Goal: Task Accomplishment & Management: Manage account settings

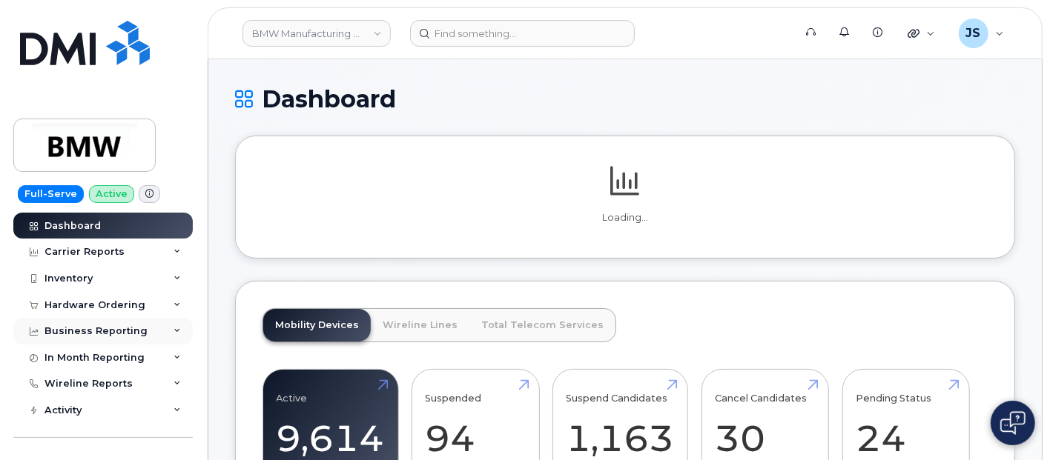
click at [129, 331] on div "Business Reporting" at bounding box center [95, 332] width 103 height 12
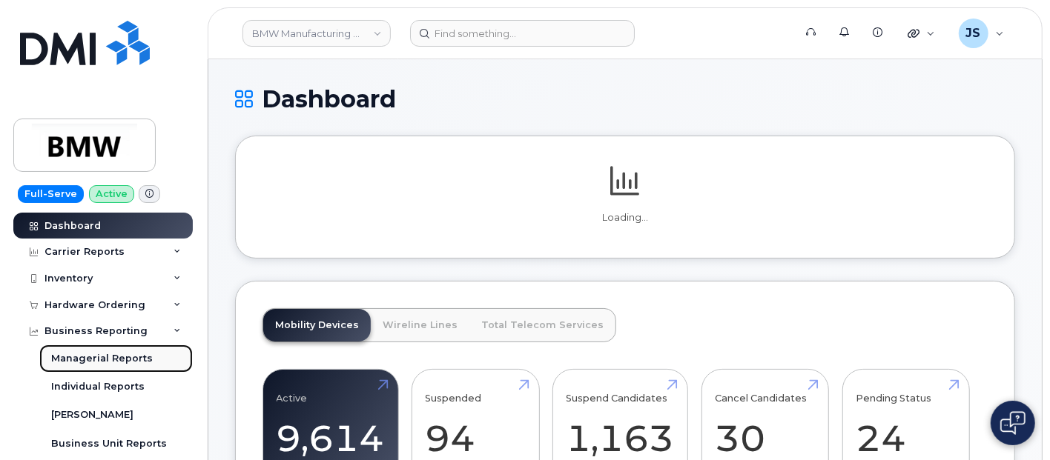
click at [127, 354] on div "Managerial Reports" at bounding box center [102, 358] width 102 height 13
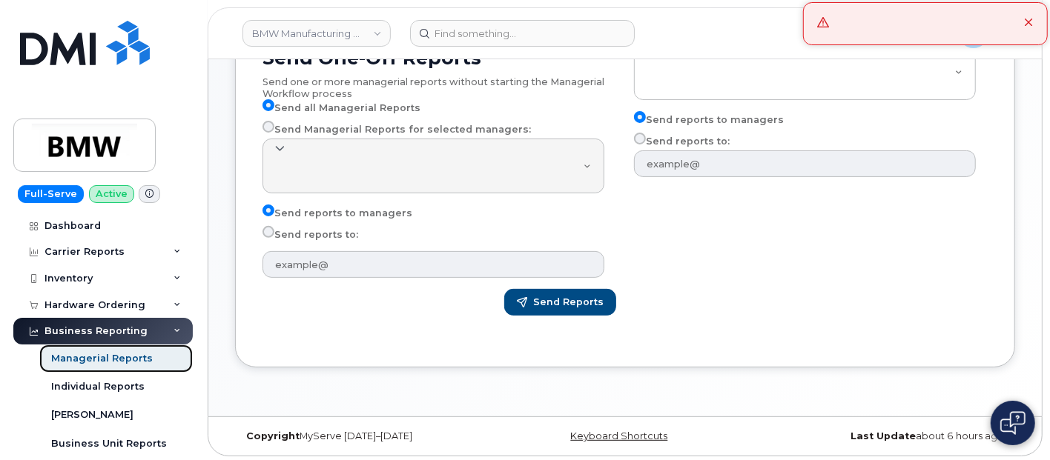
scroll to position [225, 0]
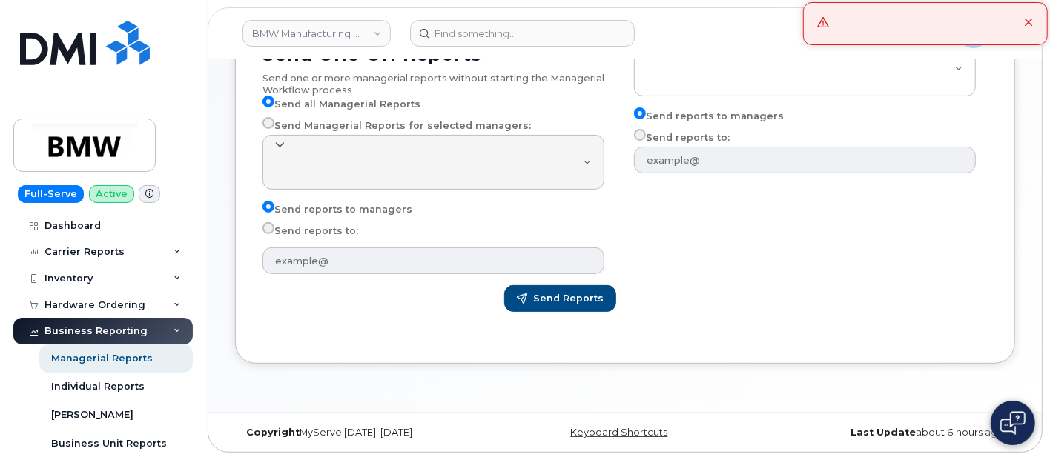
click at [335, 235] on label "Send reports to:" at bounding box center [311, 231] width 96 height 18
click at [274, 234] on input "Send reports to:" at bounding box center [269, 228] width 12 height 12
radio input "true"
click at [337, 235] on label "Send reports to:" at bounding box center [311, 231] width 96 height 18
click at [274, 234] on input "Send reports to:" at bounding box center [269, 228] width 12 height 12
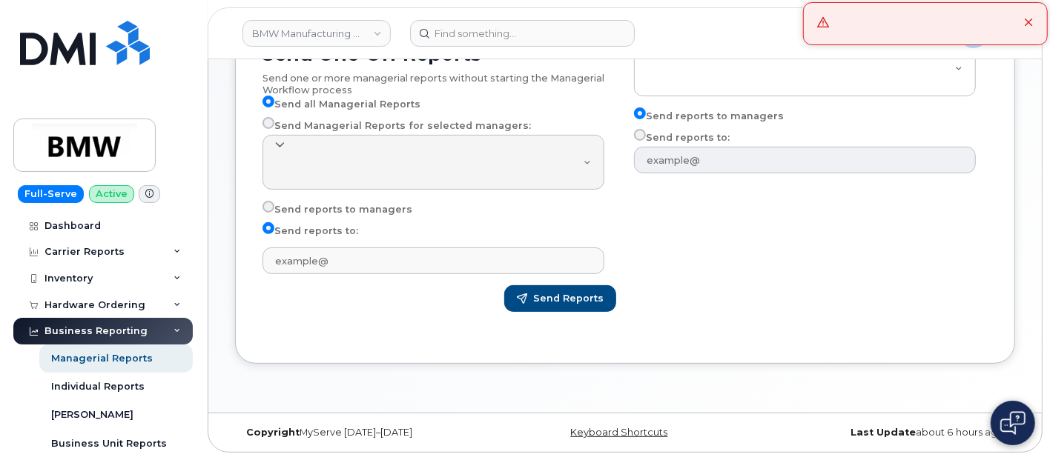
click at [337, 235] on label "Send reports to:" at bounding box center [311, 231] width 96 height 18
click at [274, 234] on input "Send reports to:" at bounding box center [269, 228] width 12 height 12
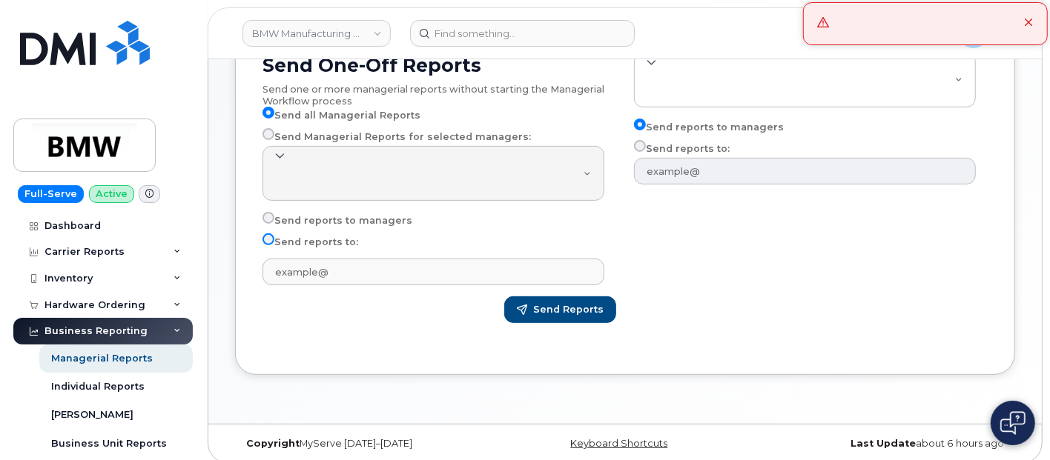
scroll to position [0, 0]
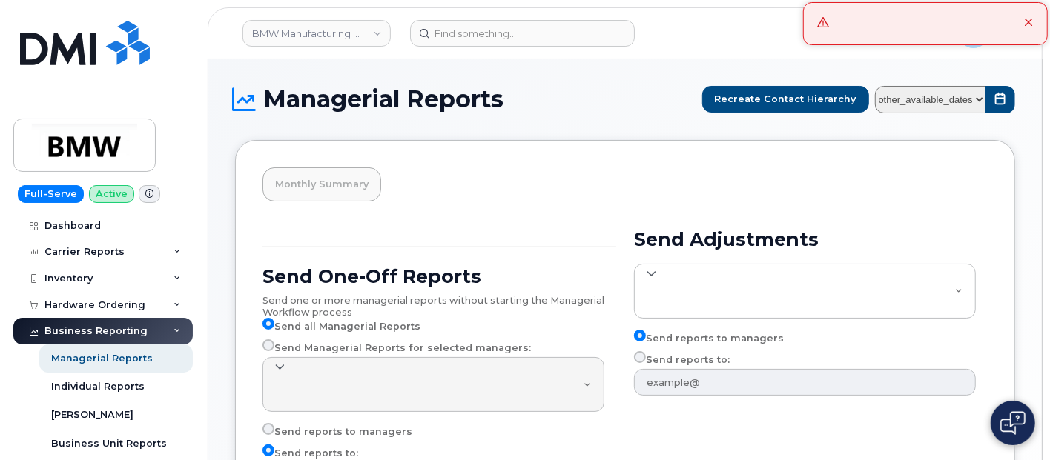
click at [1022, 22] on div at bounding box center [925, 23] width 245 height 43
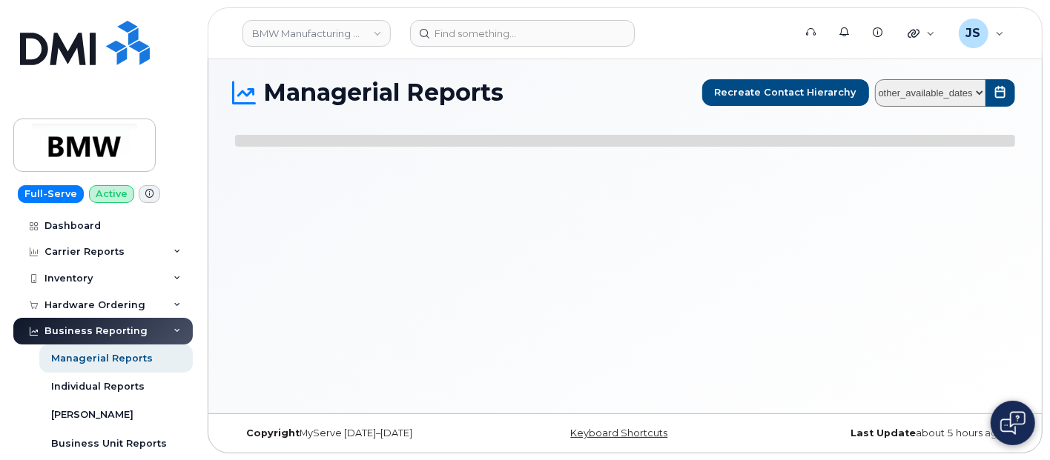
select select
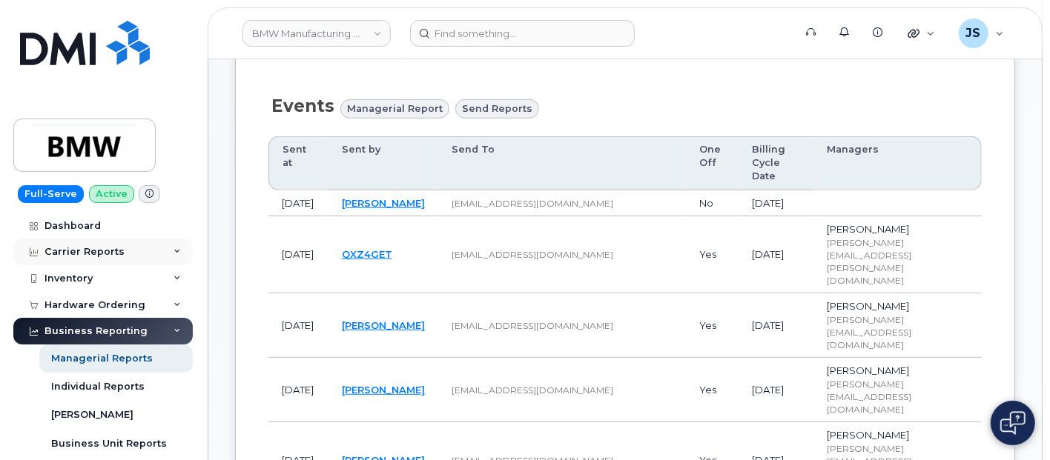
scroll to position [329, 0]
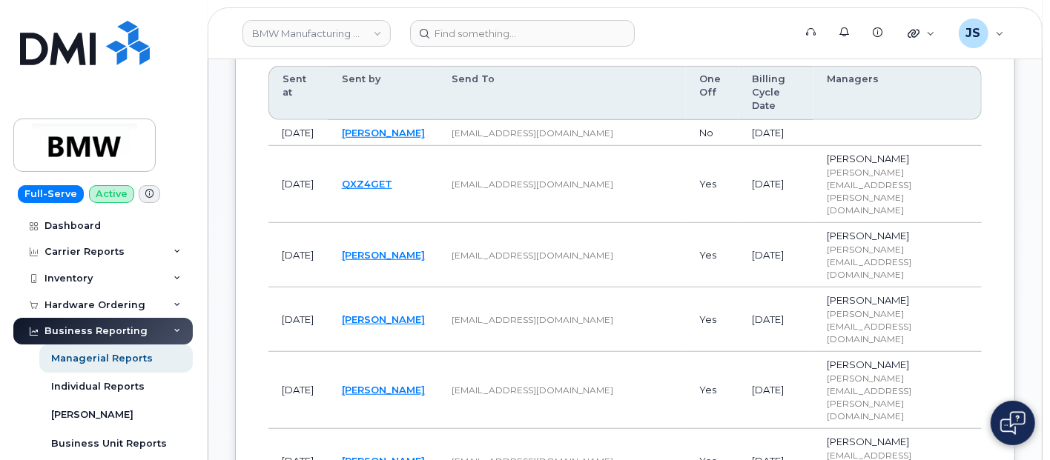
scroll to position [576, 0]
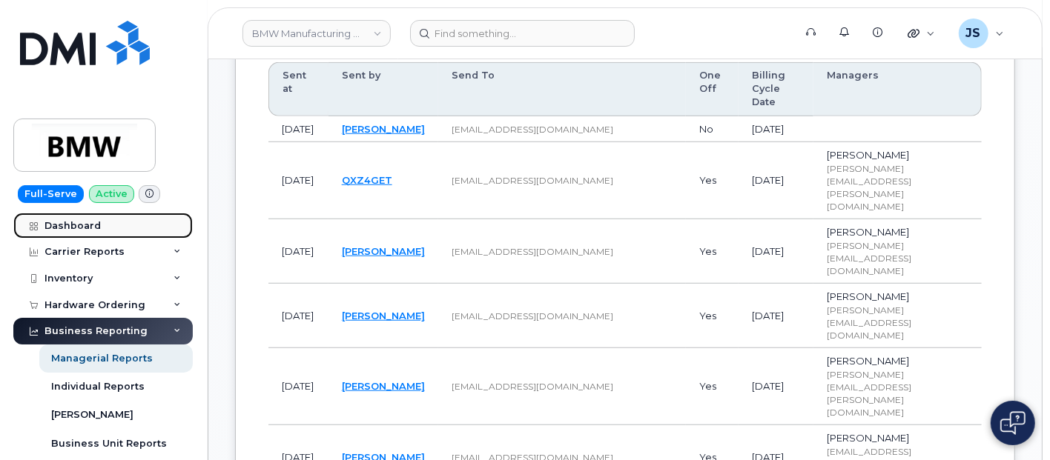
click at [91, 224] on div "Dashboard" at bounding box center [72, 226] width 56 height 12
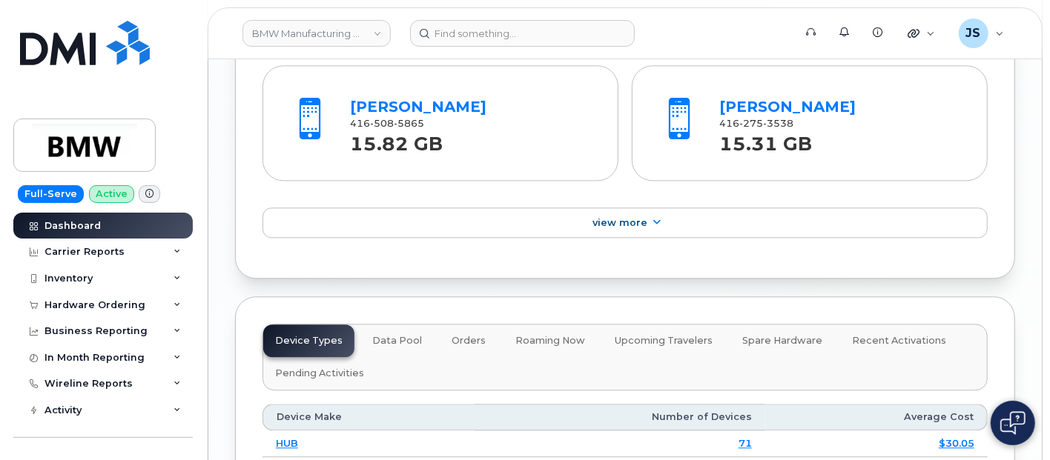
scroll to position [2156, 0]
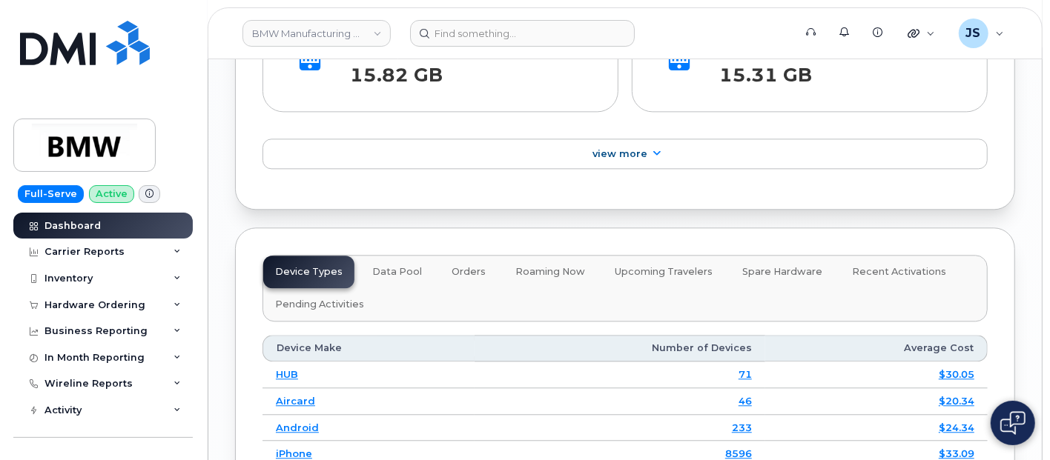
click at [639, 278] on span "Upcoming Travelers" at bounding box center [664, 272] width 98 height 12
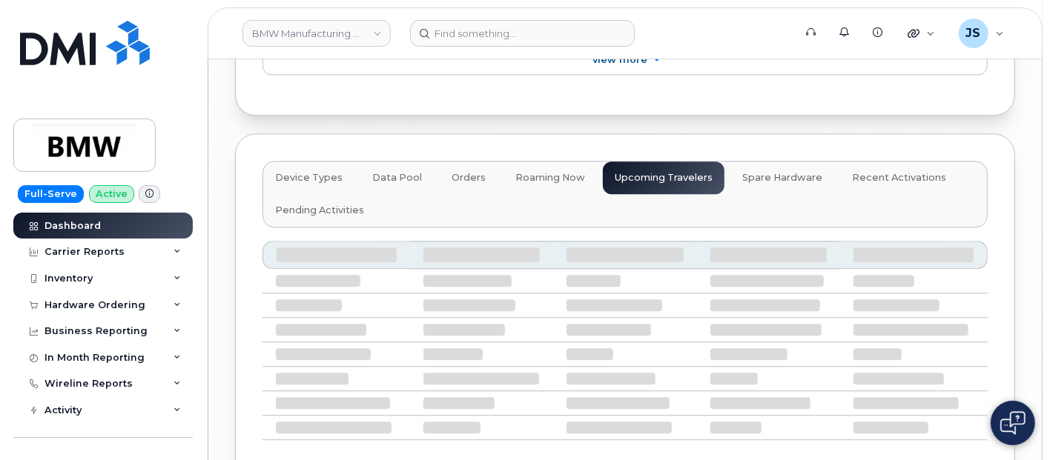
scroll to position [2320, 0]
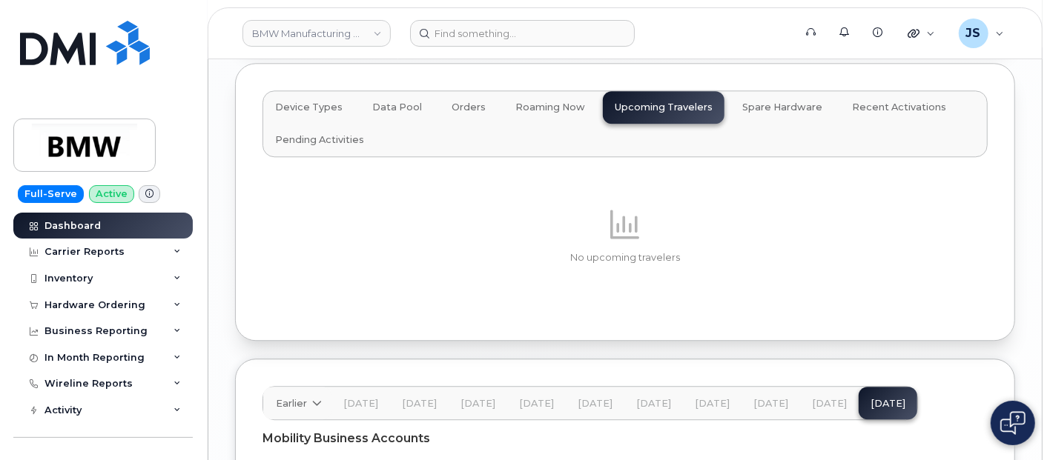
click at [529, 113] on span "Roaming Now" at bounding box center [550, 108] width 70 height 12
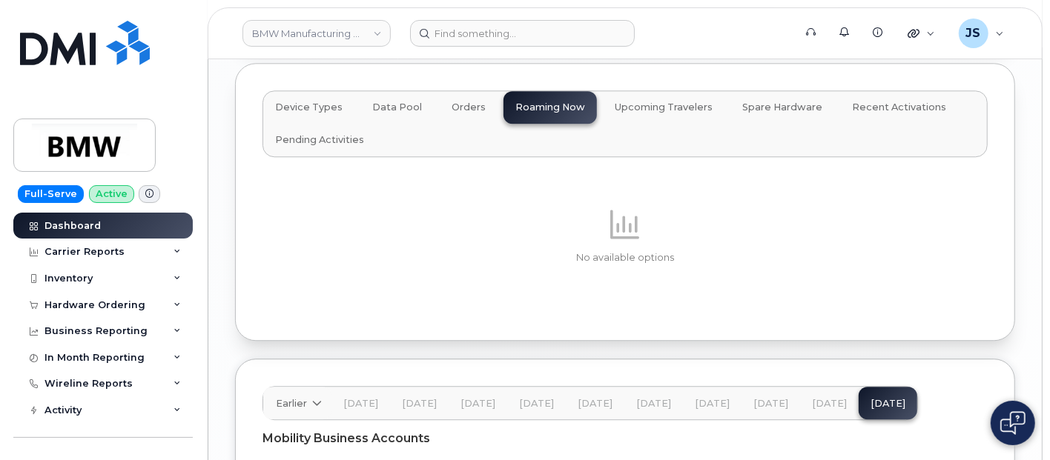
click at [461, 112] on span "Orders" at bounding box center [469, 108] width 34 height 12
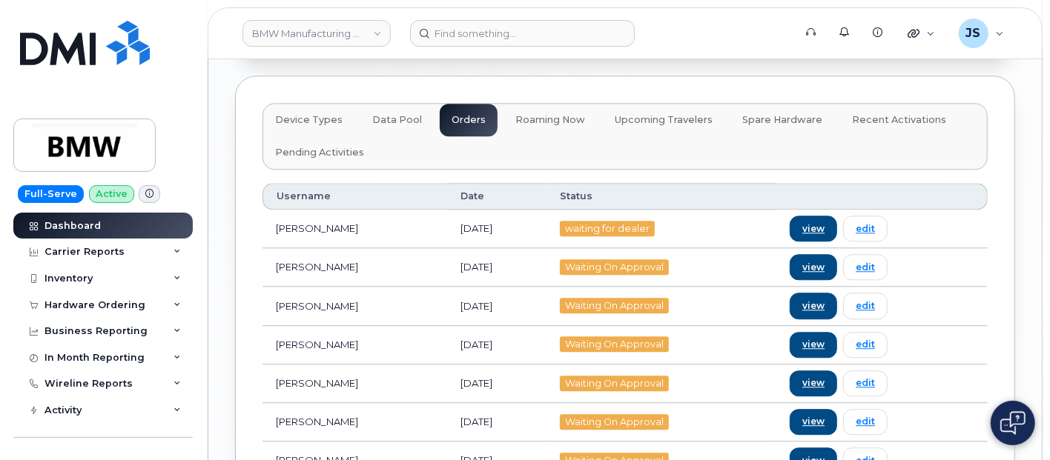
scroll to position [2334, 0]
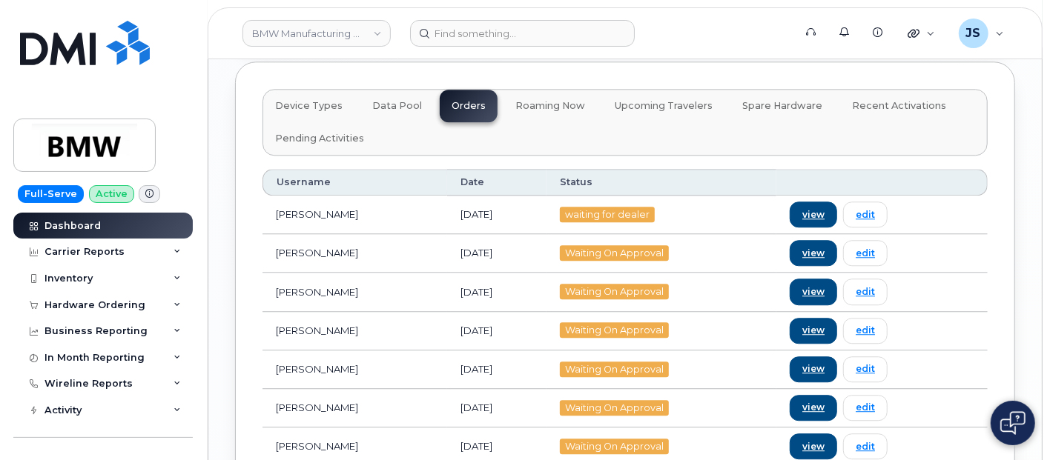
click at [394, 112] on span "Data Pool" at bounding box center [397, 106] width 50 height 12
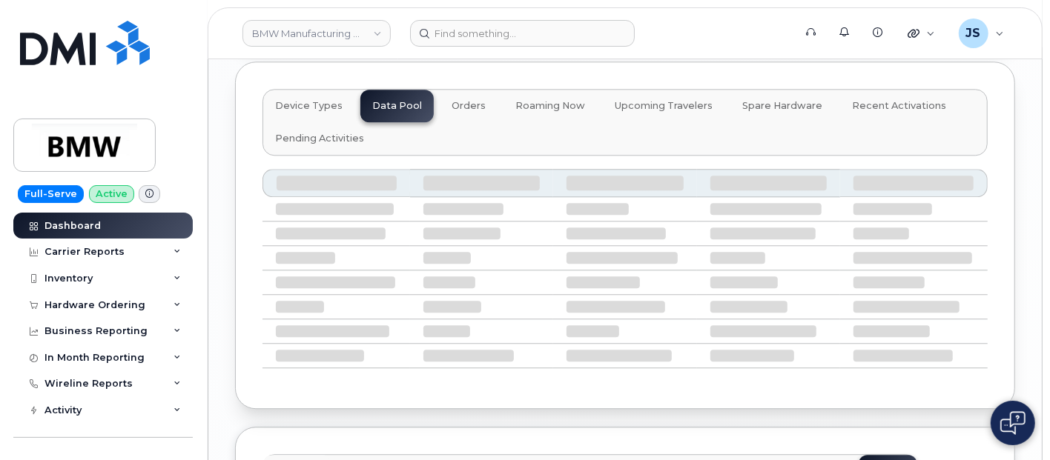
click at [440, 106] on button "Device Types" at bounding box center [469, 106] width 58 height 33
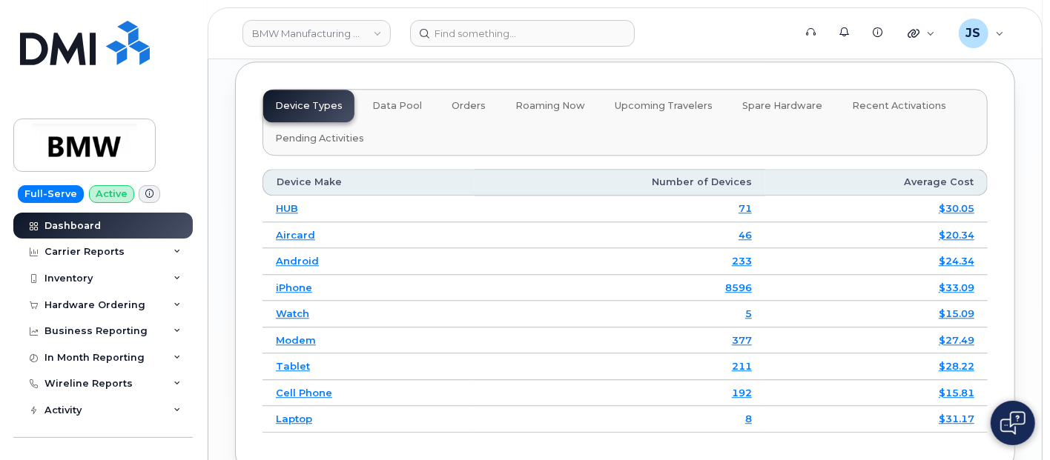
click at [648, 112] on span "Upcoming Travelers" at bounding box center [664, 106] width 98 height 12
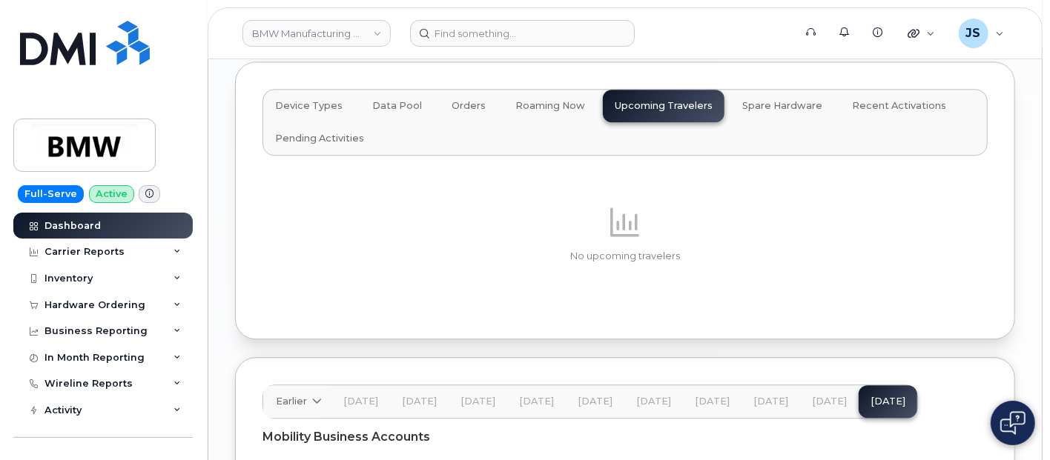
click at [749, 130] on div "Device Types Data Pool Orders Roaming Now Upcoming Travelers Spare Hardware Rec…" at bounding box center [625, 122] width 725 height 67
click at [747, 119] on button "Spare Hardware" at bounding box center [782, 106] width 104 height 33
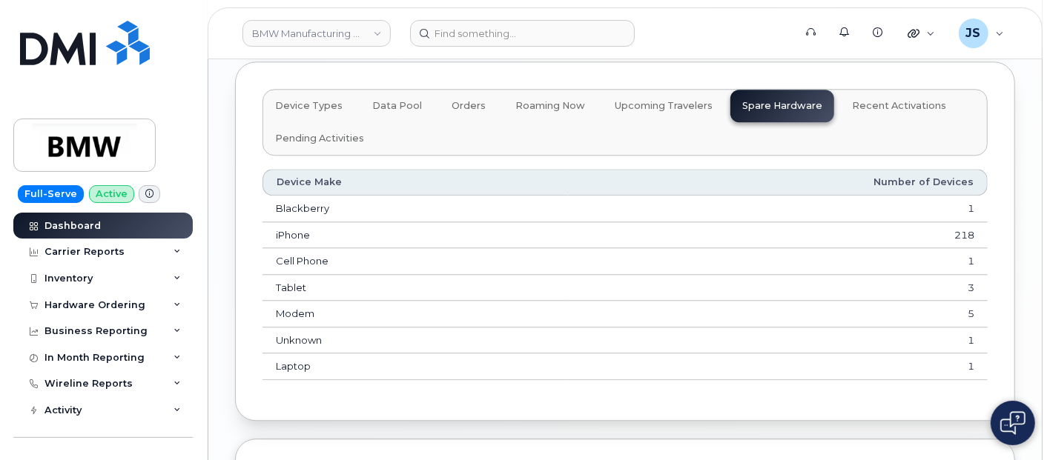
click at [525, 112] on span "Roaming Now" at bounding box center [550, 106] width 70 height 12
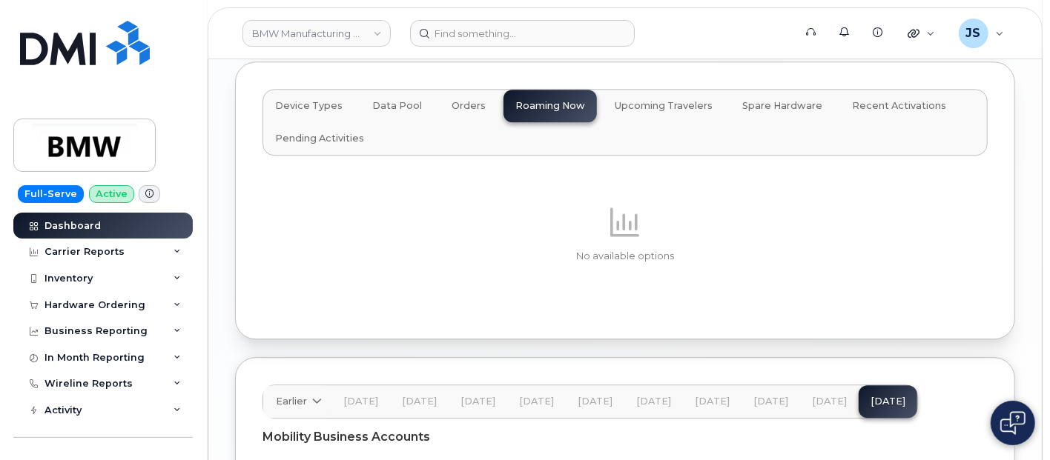
click at [852, 112] on span "Recent Activations" at bounding box center [899, 106] width 94 height 12
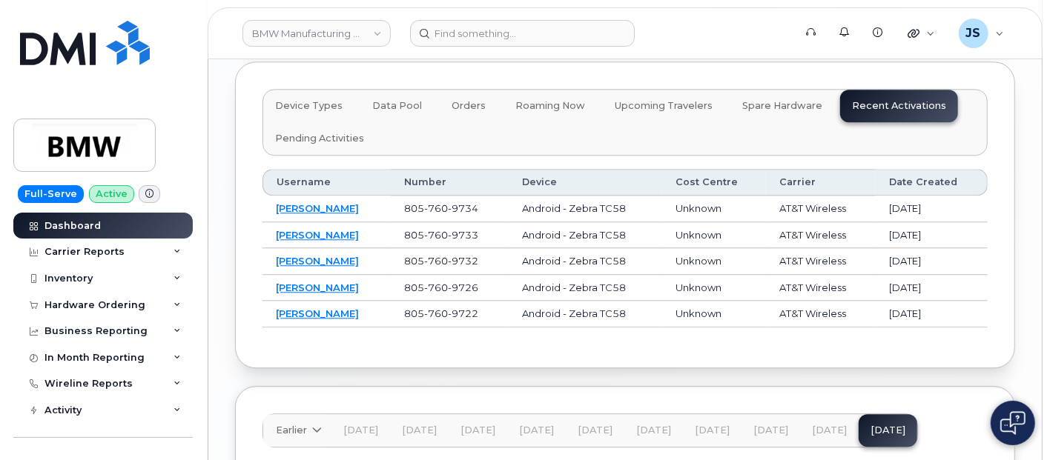
click at [642, 109] on span "Upcoming Travelers" at bounding box center [664, 106] width 98 height 12
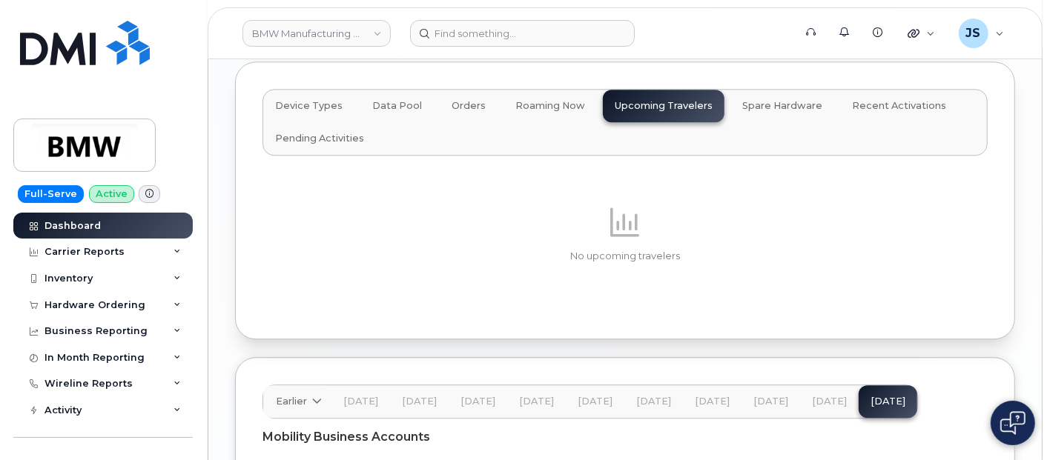
click at [329, 153] on button "Pending Activities" at bounding box center [319, 138] width 113 height 33
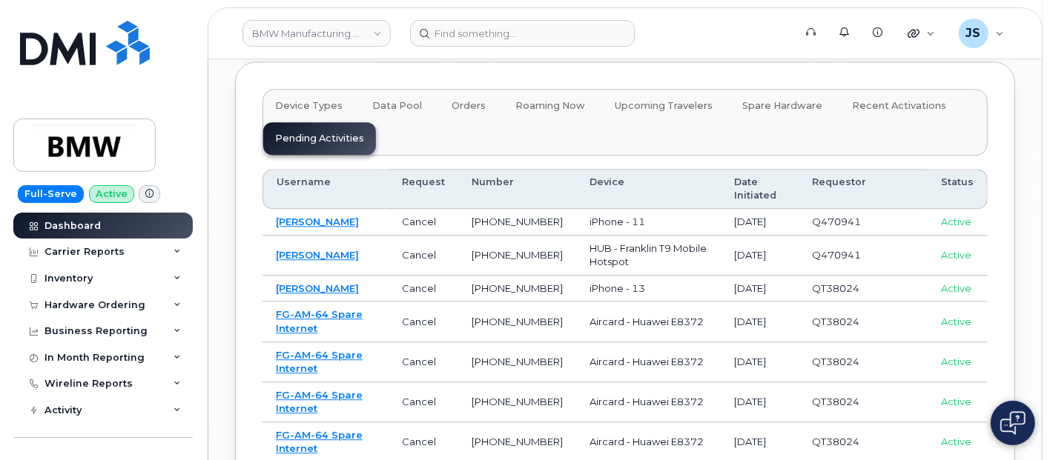
click at [649, 111] on span "Upcoming Travelers" at bounding box center [664, 106] width 98 height 12
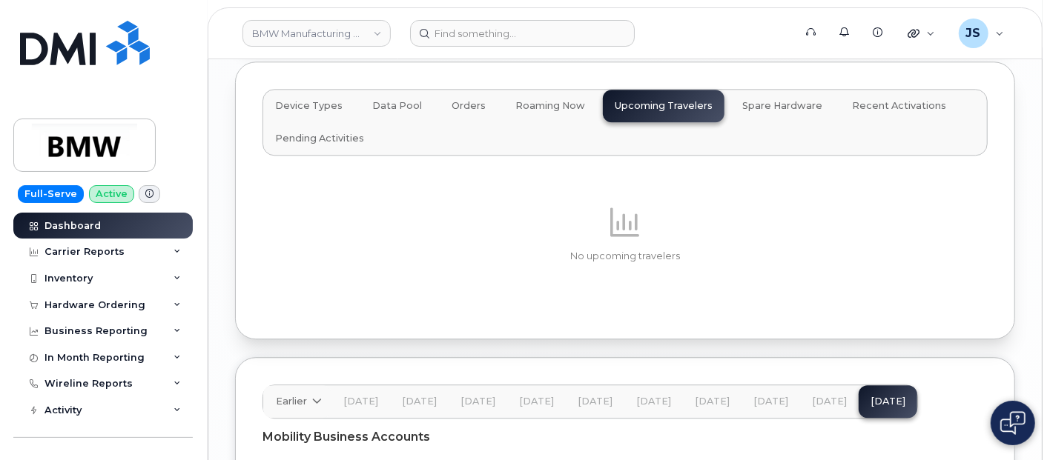
click at [662, 115] on div "Device Types Data Pool Orders Roaming Now Upcoming Travelers Spare Hardware Rec…" at bounding box center [625, 122] width 725 height 67
